Goal: Use online tool/utility

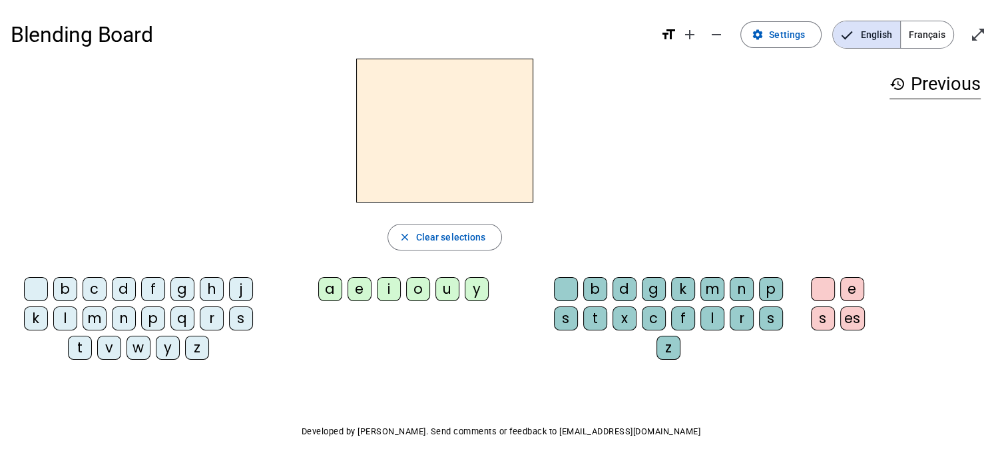
click at [63, 316] on div "l" at bounding box center [65, 318] width 24 height 24
click at [332, 290] on div "a" at bounding box center [330, 289] width 24 height 24
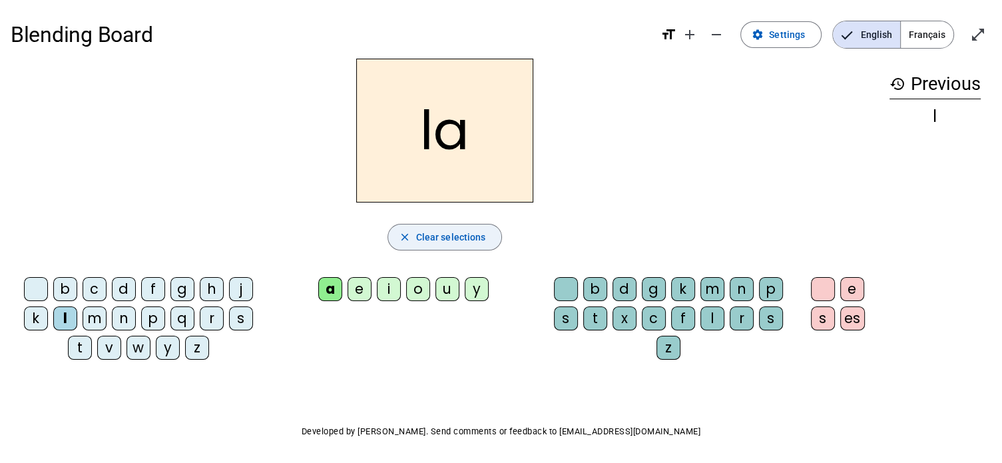
click at [436, 235] on span "Clear selections" at bounding box center [451, 237] width 70 height 16
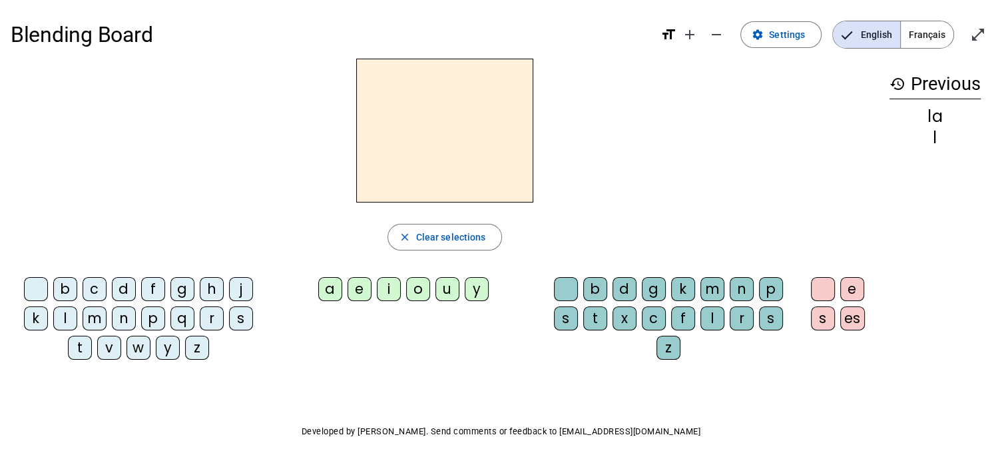
click at [64, 320] on div "l" at bounding box center [65, 318] width 24 height 24
click at [354, 284] on div "e" at bounding box center [360, 289] width 24 height 24
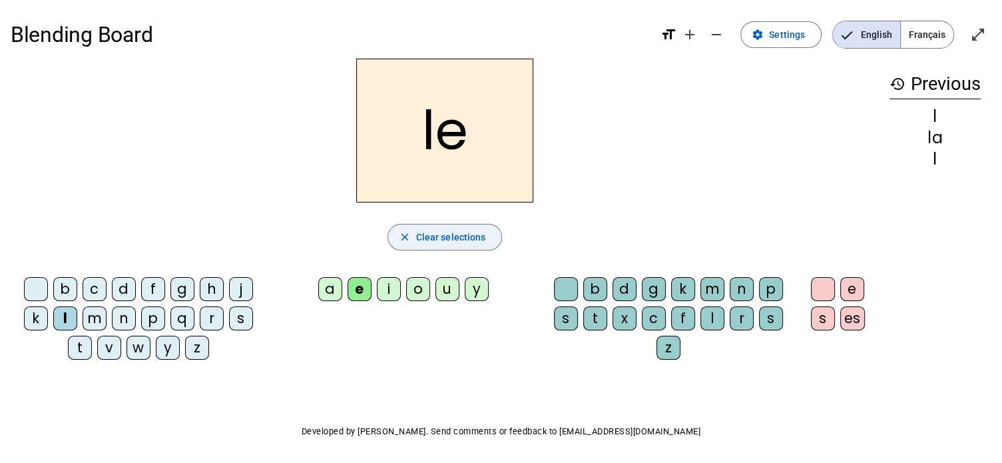
click at [452, 238] on span "Clear selections" at bounding box center [451, 237] width 70 height 16
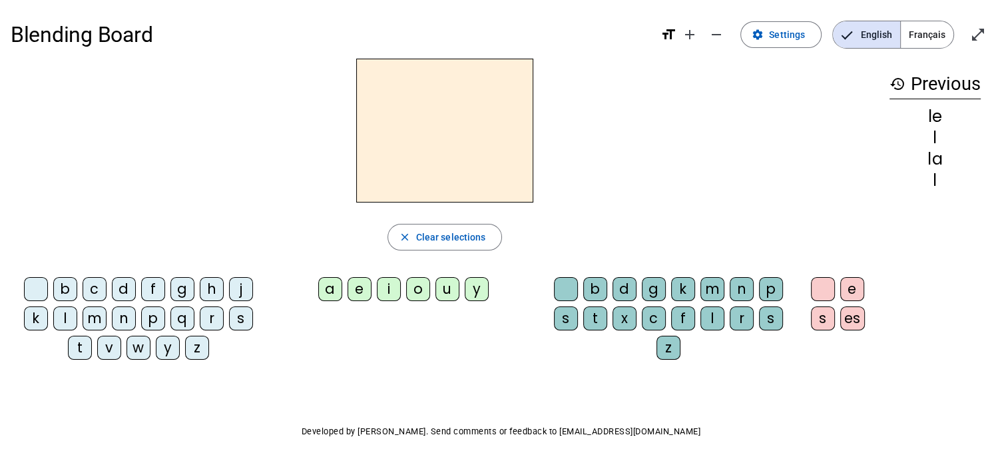
click at [73, 350] on div "t" at bounding box center [80, 348] width 24 height 24
click at [331, 289] on div "a" at bounding box center [330, 289] width 24 height 24
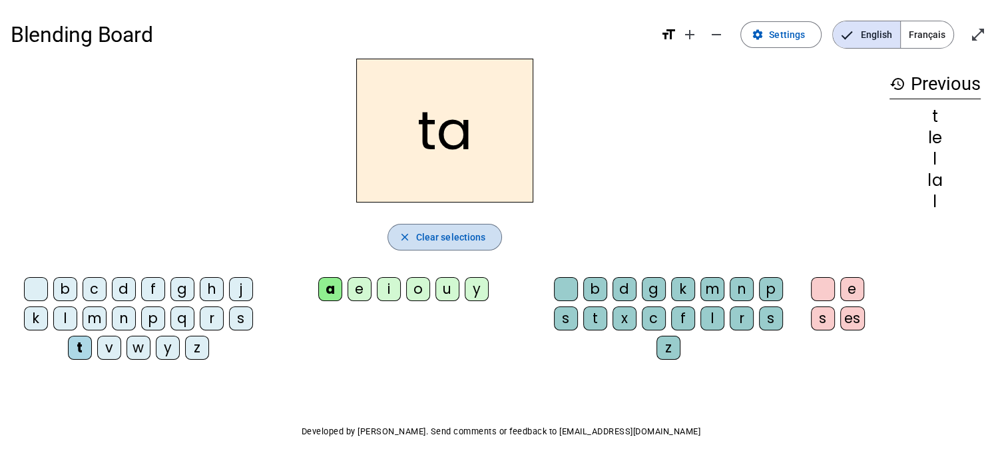
click at [458, 232] on span "Clear selections" at bounding box center [451, 237] width 70 height 16
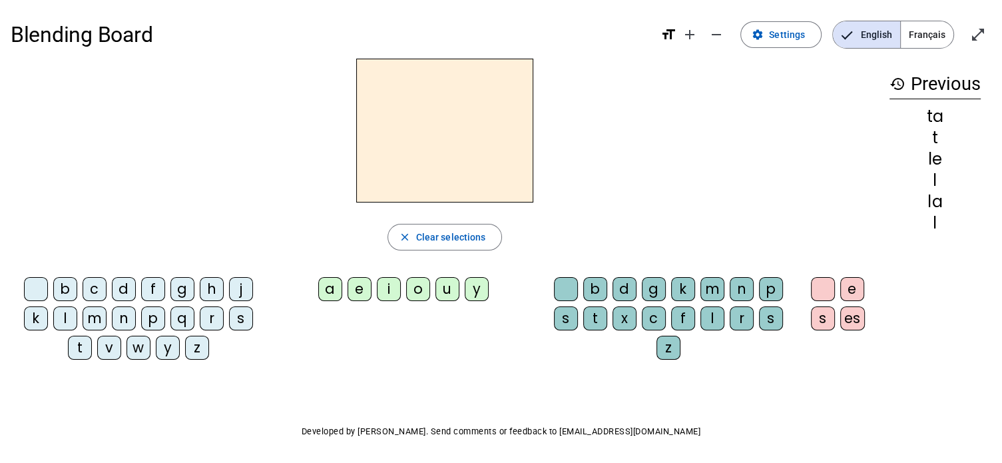
click at [80, 348] on div "t" at bounding box center [80, 348] width 24 height 24
click at [358, 286] on div "e" at bounding box center [360, 289] width 24 height 24
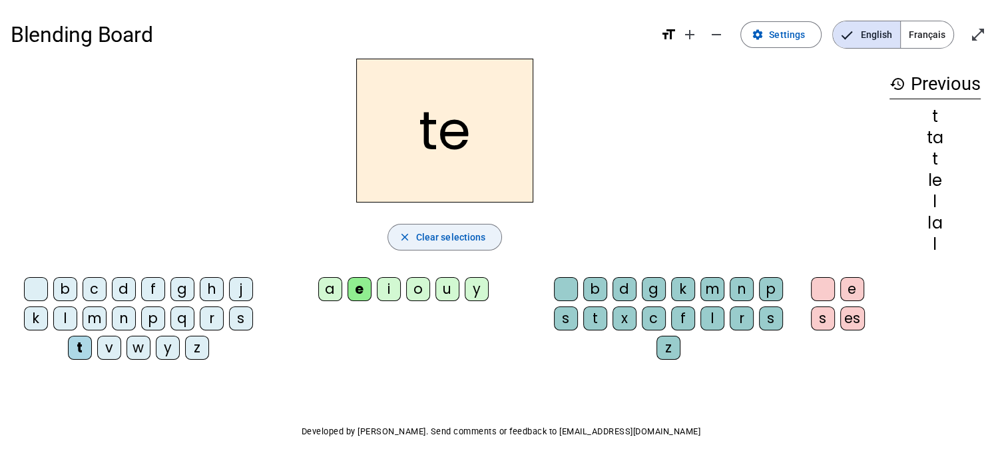
click at [429, 232] on span "Clear selections" at bounding box center [451, 237] width 70 height 16
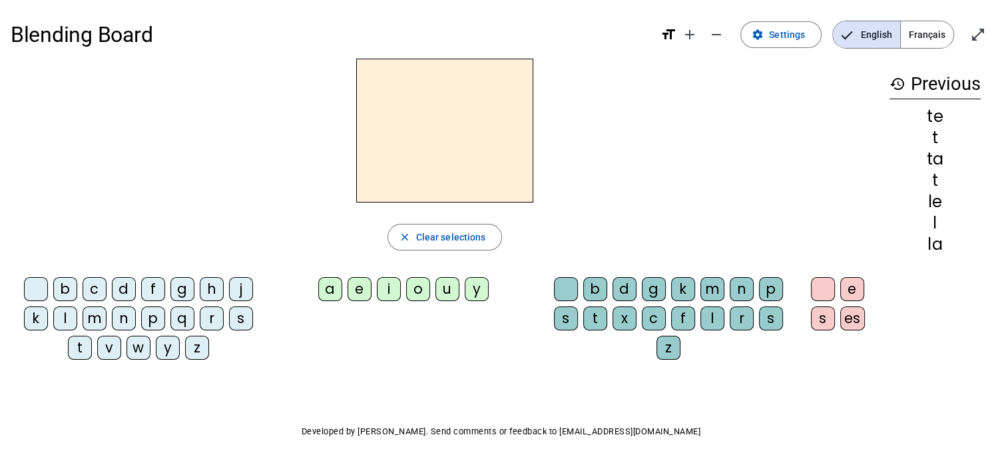
click at [78, 347] on div "t" at bounding box center [80, 348] width 24 height 24
click at [445, 292] on div "u" at bounding box center [448, 289] width 24 height 24
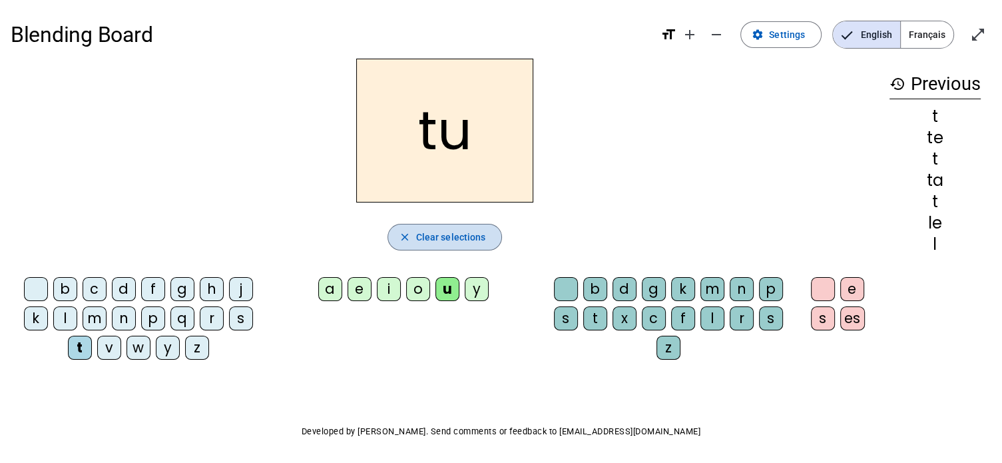
click at [454, 239] on span "Clear selections" at bounding box center [451, 237] width 70 height 16
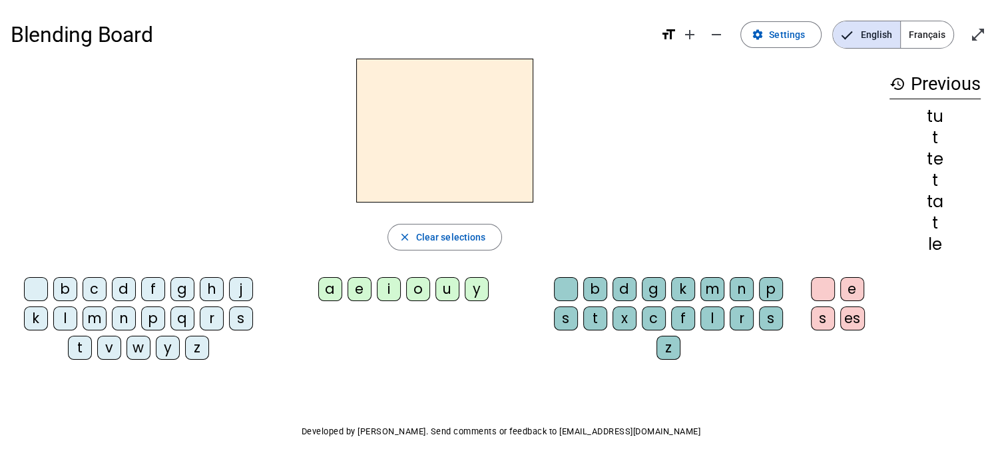
click at [56, 319] on div "l" at bounding box center [65, 318] width 24 height 24
click at [392, 287] on div "i" at bounding box center [389, 289] width 24 height 24
click at [596, 312] on div "t" at bounding box center [596, 318] width 24 height 24
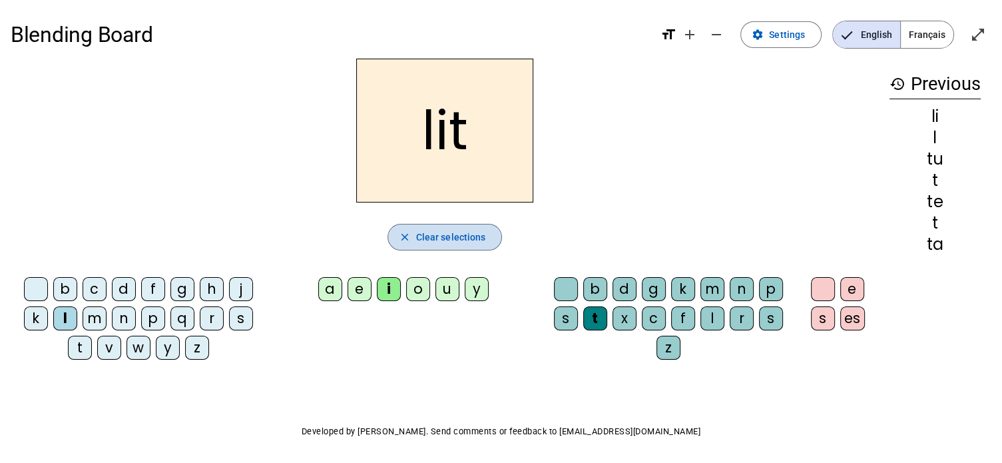
click at [470, 235] on span "Clear selections" at bounding box center [451, 237] width 70 height 16
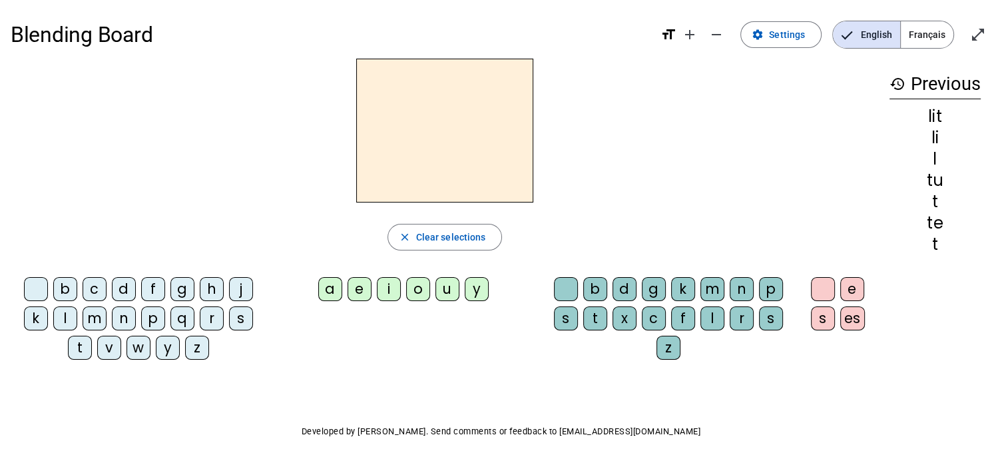
click at [120, 290] on div "d" at bounding box center [124, 289] width 24 height 24
click at [445, 292] on div "u" at bounding box center [448, 289] width 24 height 24
